Goal: Information Seeking & Learning: Learn about a topic

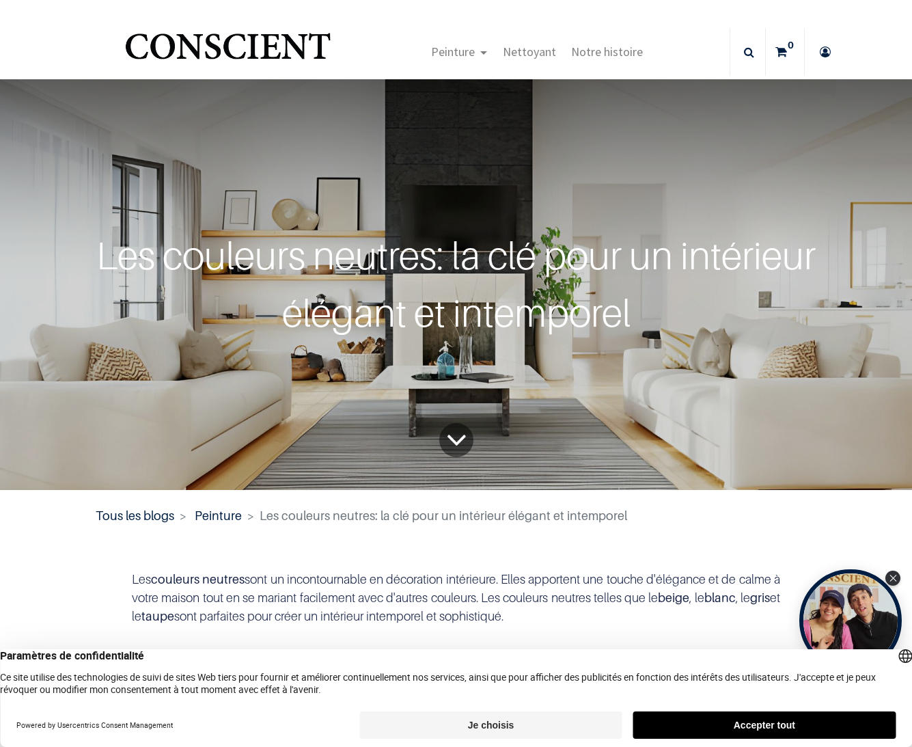
scroll to position [3, 0]
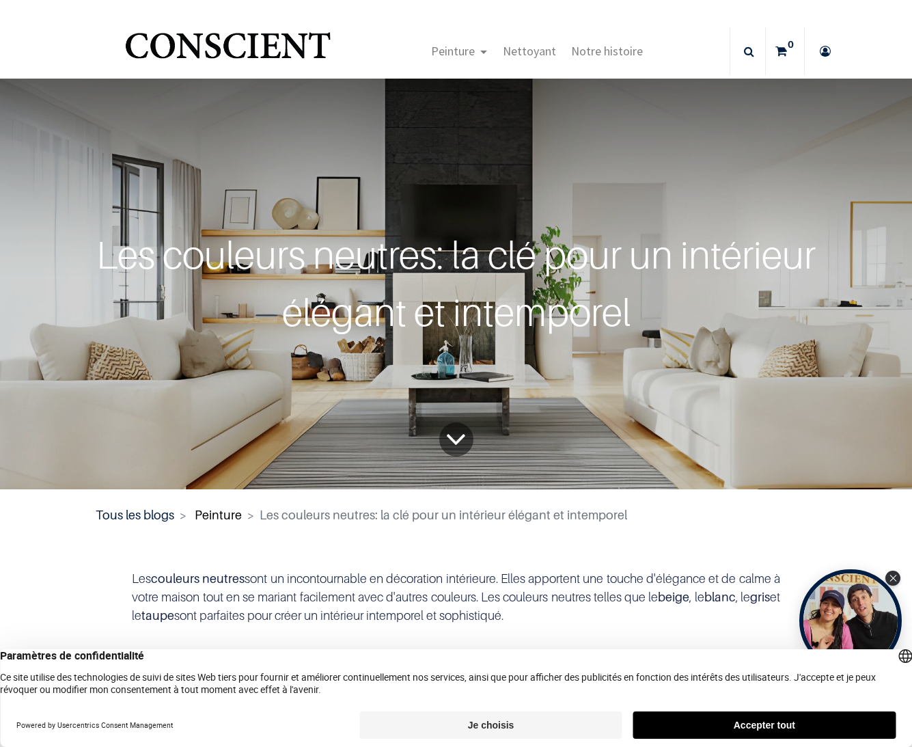
click at [221, 514] on link "Peinture" at bounding box center [218, 515] width 47 height 14
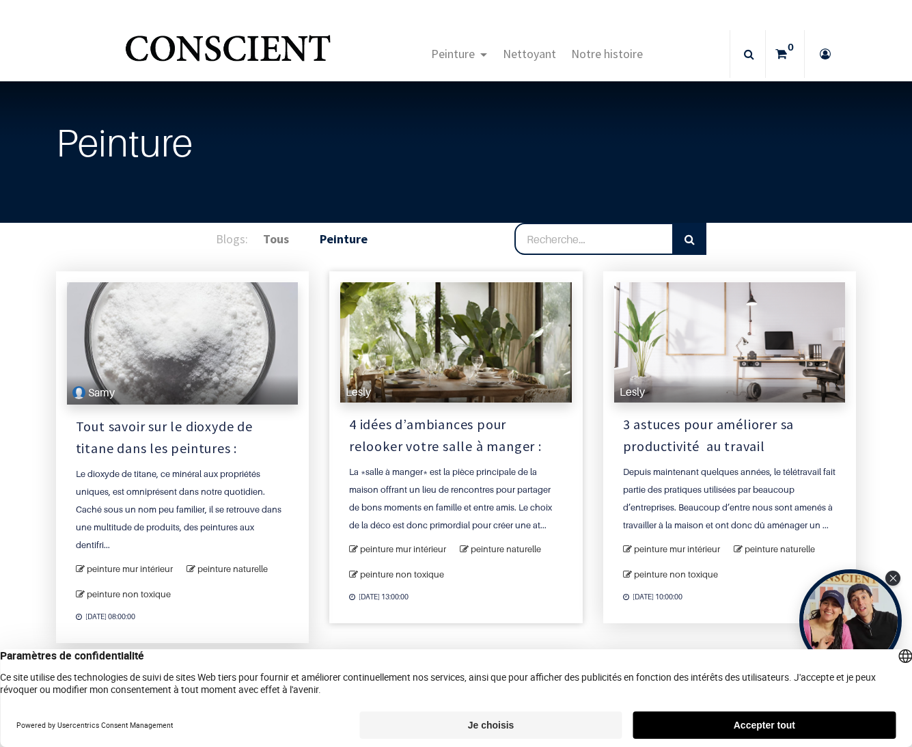
scroll to position [3, 0]
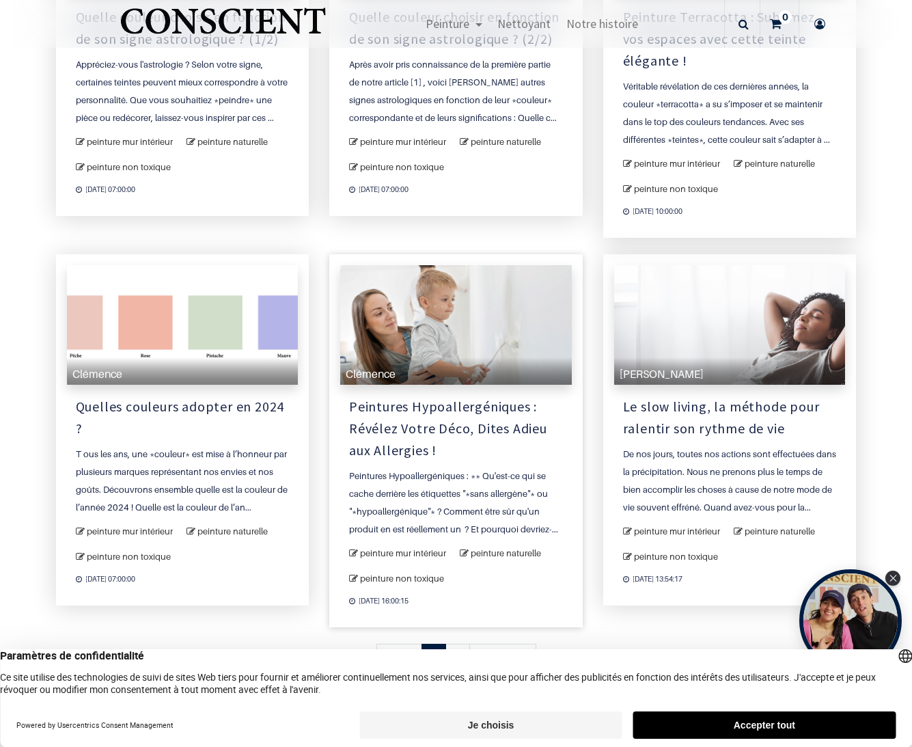
scroll to position [1312, 0]
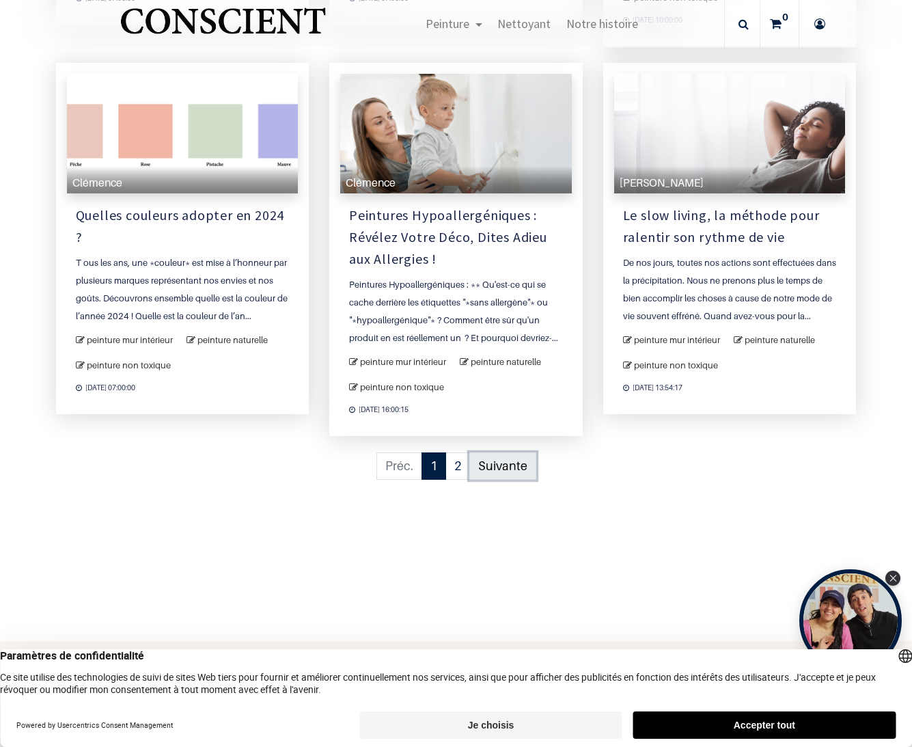
click at [489, 452] on link "Suivante" at bounding box center [502, 466] width 67 height 28
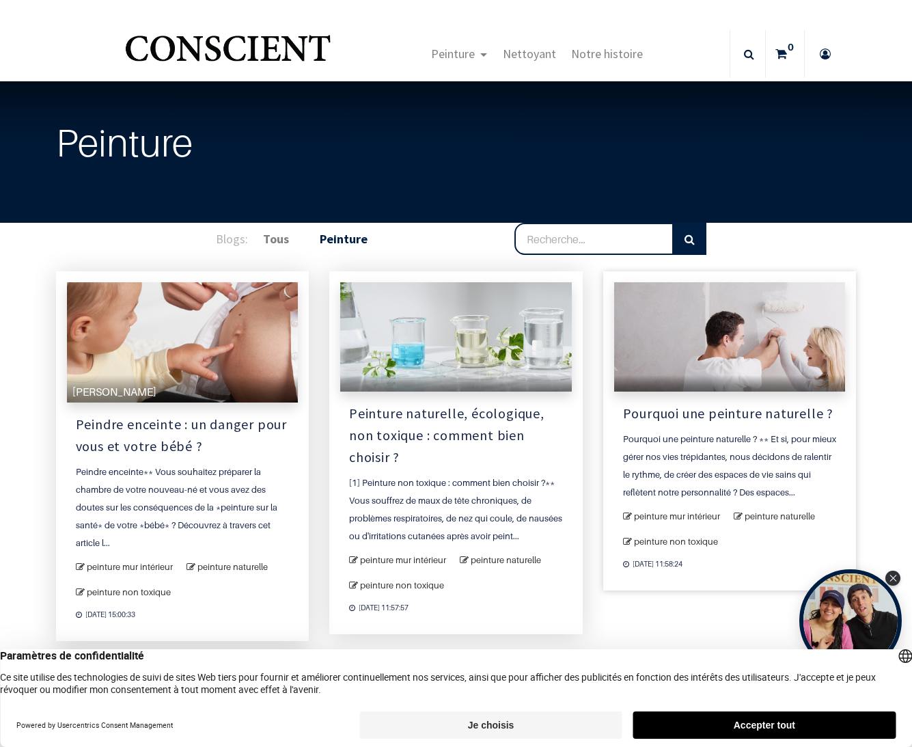
click at [714, 468] on div "Pourquoi une peinture naturelle ? ** Et si, pour mieux gérer nos vies trépidant…" at bounding box center [730, 465] width 214 height 71
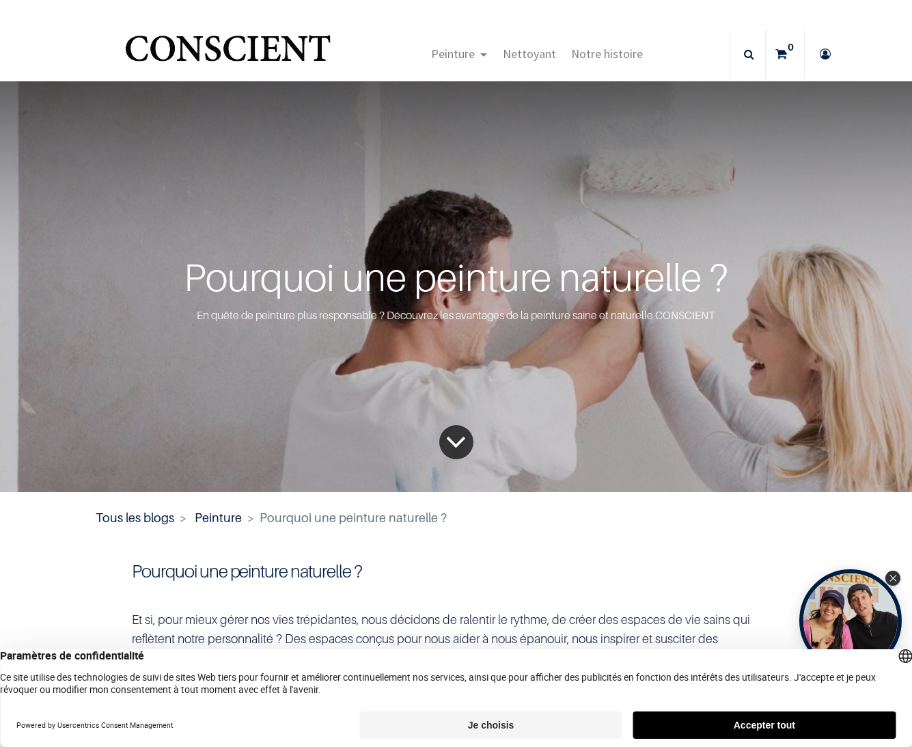
click at [449, 443] on icon "To blog content" at bounding box center [455, 442] width 21 height 56
